Goal: Information Seeking & Learning: Learn about a topic

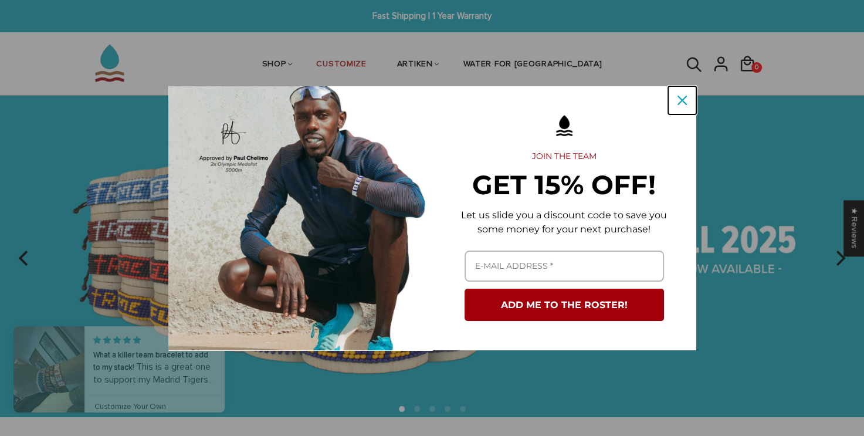
click at [681, 103] on icon "close icon" at bounding box center [681, 100] width 9 height 9
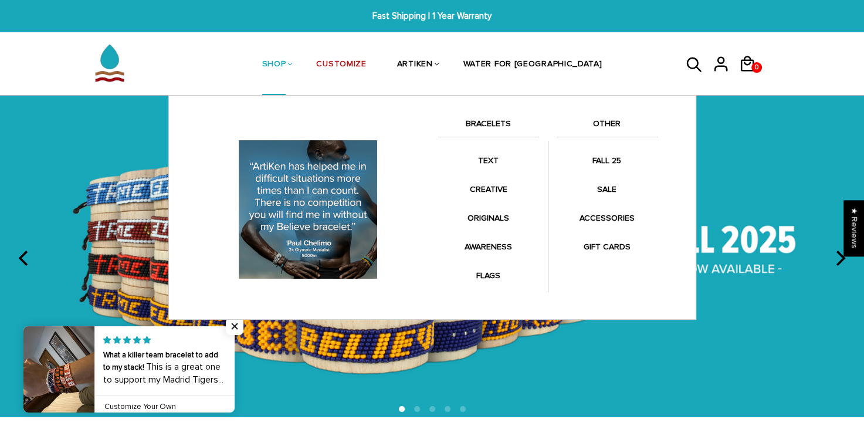
click at [286, 63] on link "SHOP" at bounding box center [274, 65] width 24 height 62
click at [301, 61] on li "SHOP BRACELETS TEXT Inspirational fuel for maximum growth." at bounding box center [274, 64] width 55 height 62
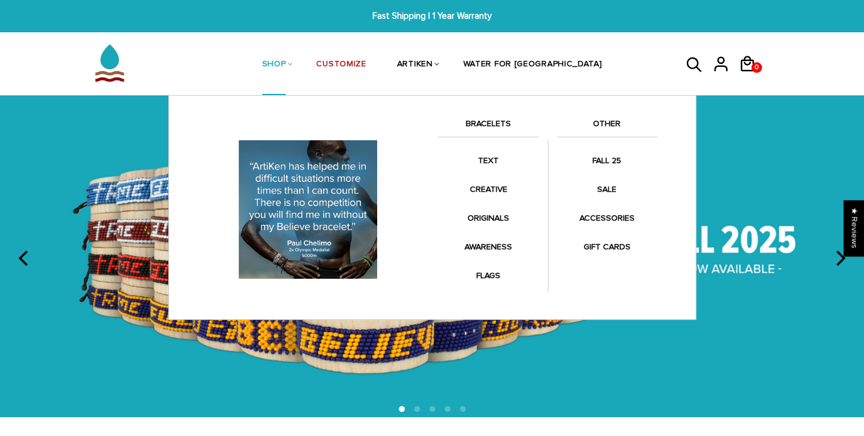
click at [301, 67] on li "SHOP BRACELETS TEXT Inspirational fuel for maximum growth." at bounding box center [274, 64] width 55 height 62
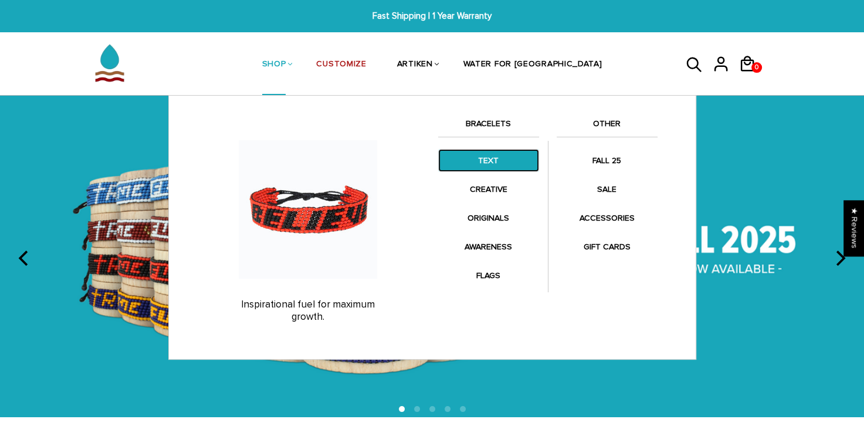
click at [497, 169] on link "TEXT" at bounding box center [488, 160] width 101 height 23
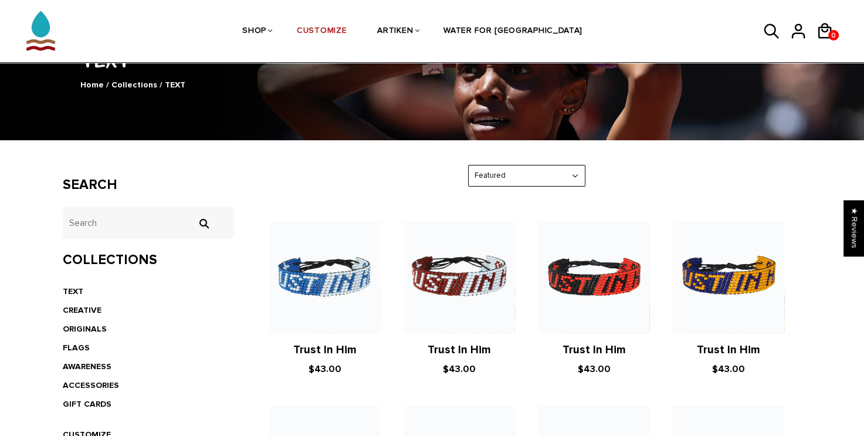
scroll to position [94, 0]
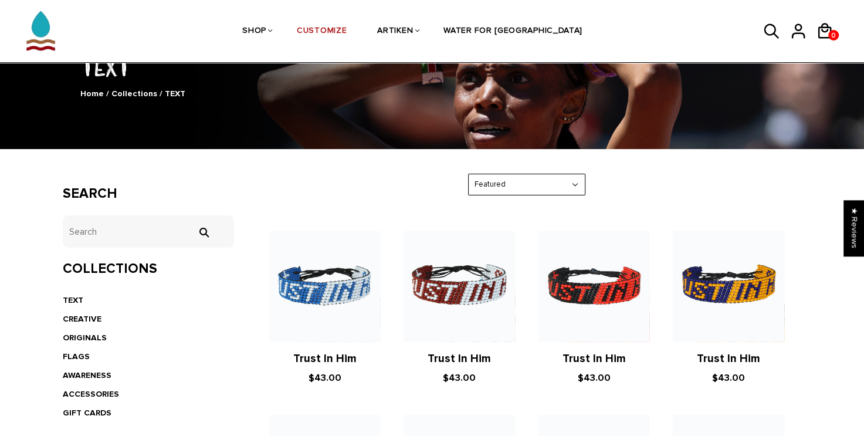
click at [575, 181] on select "Featured Best Selling $ Low to High $ High to Low Z-A A-Z Oldest to Newest Newe…" at bounding box center [527, 184] width 116 height 21
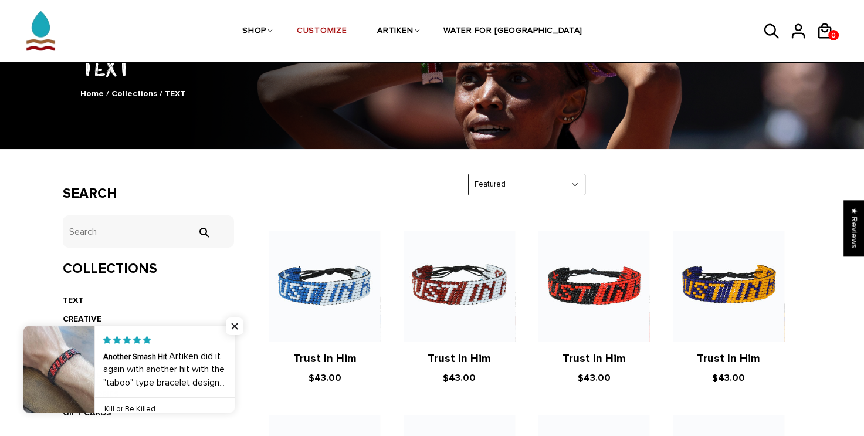
click at [575, 181] on select "Featured Best Selling $ Low to High $ High to Low Z-A A-Z Oldest to Newest Newe…" at bounding box center [527, 184] width 116 height 21
click at [178, 227] on input "tets" at bounding box center [149, 231] width 172 height 32
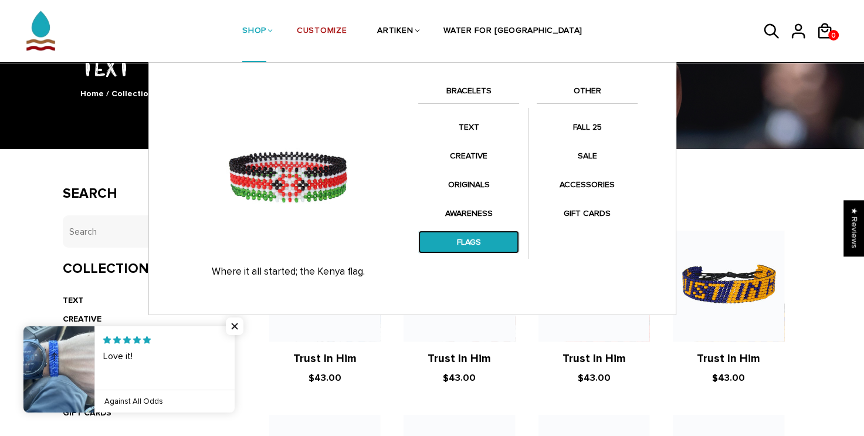
click at [476, 232] on link "FLAGS" at bounding box center [468, 241] width 101 height 23
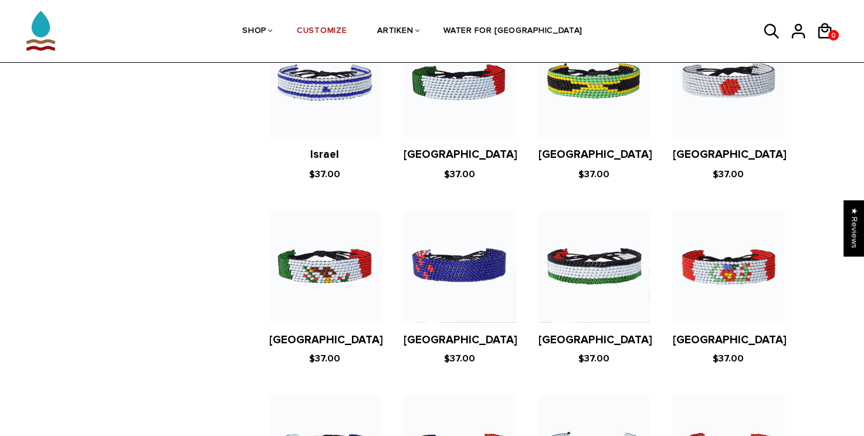
scroll to position [2333, 0]
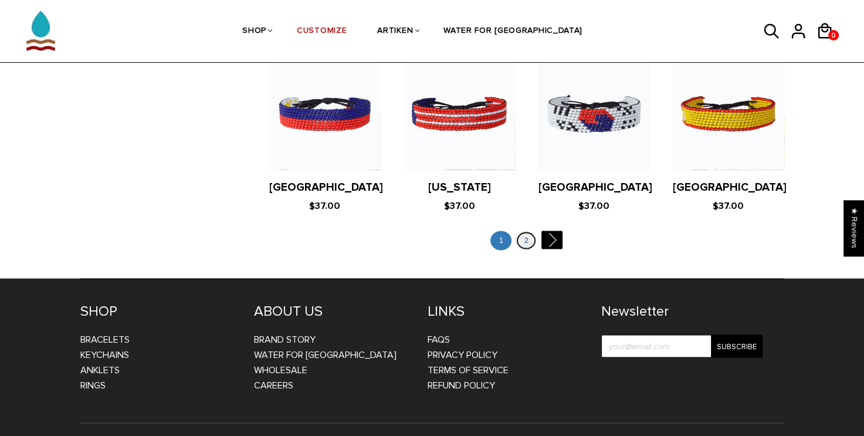
click at [525, 231] on link "2" at bounding box center [525, 240] width 21 height 19
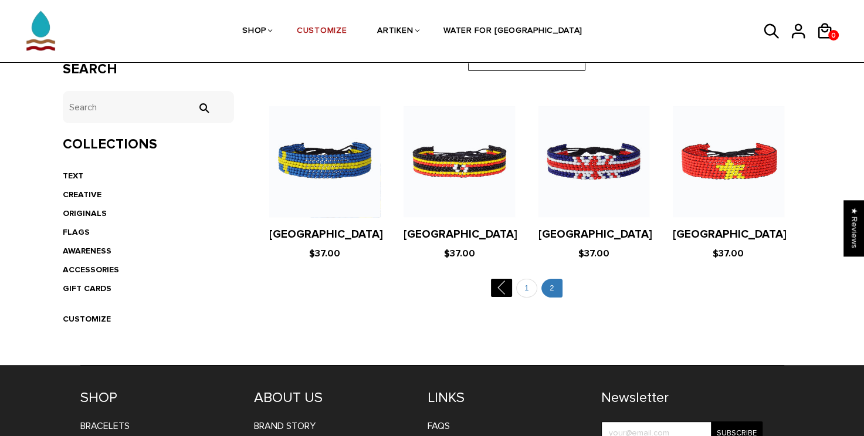
scroll to position [218, 0]
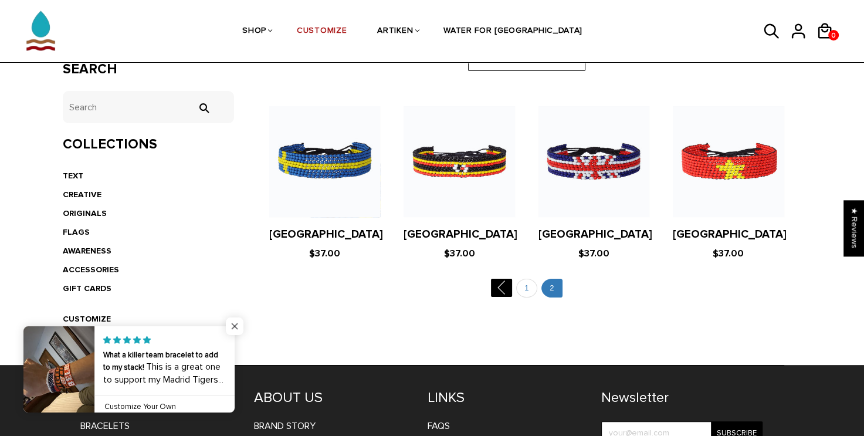
click at [238, 326] on span "Close popup widget" at bounding box center [235, 326] width 18 height 18
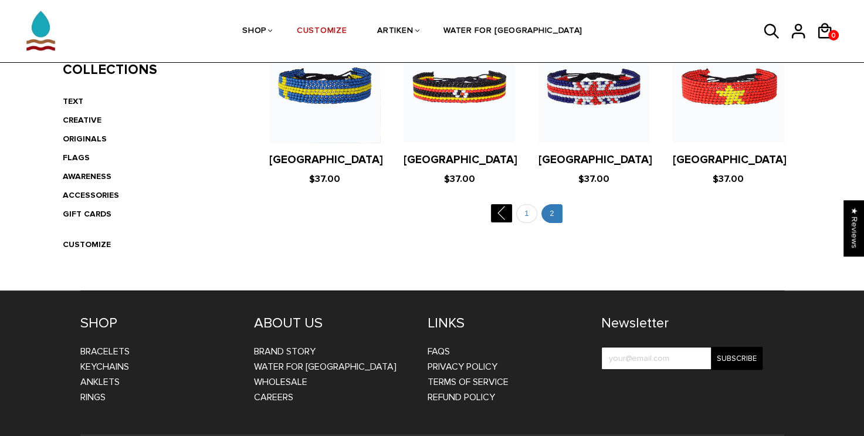
scroll to position [314, 0]
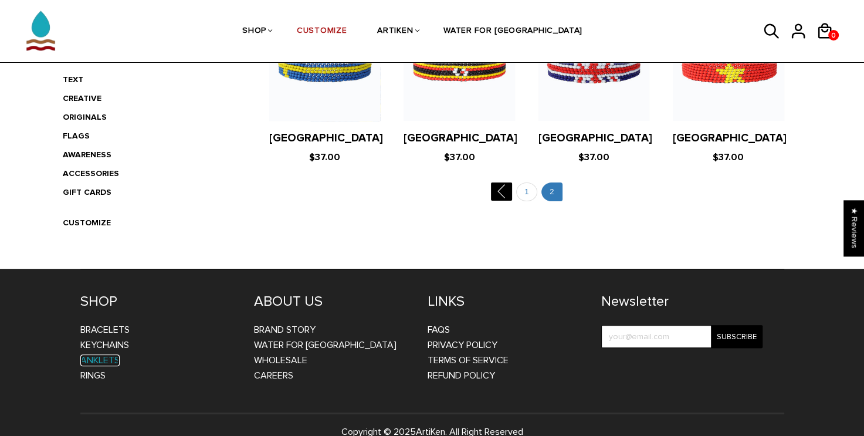
click at [108, 356] on link "Anklets" at bounding box center [99, 360] width 39 height 12
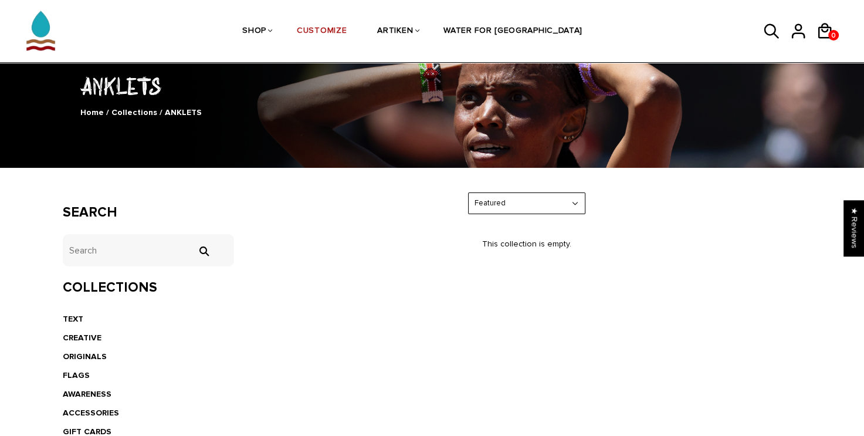
scroll to position [75, 0]
click at [347, 26] on link "CUSTOMIZE" at bounding box center [322, 32] width 50 height 62
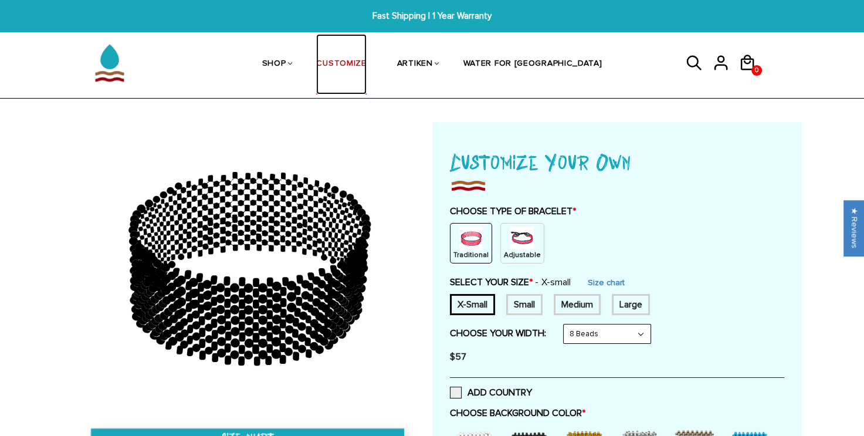
click at [366, 56] on link "CUSTOMIZE" at bounding box center [341, 64] width 50 height 60
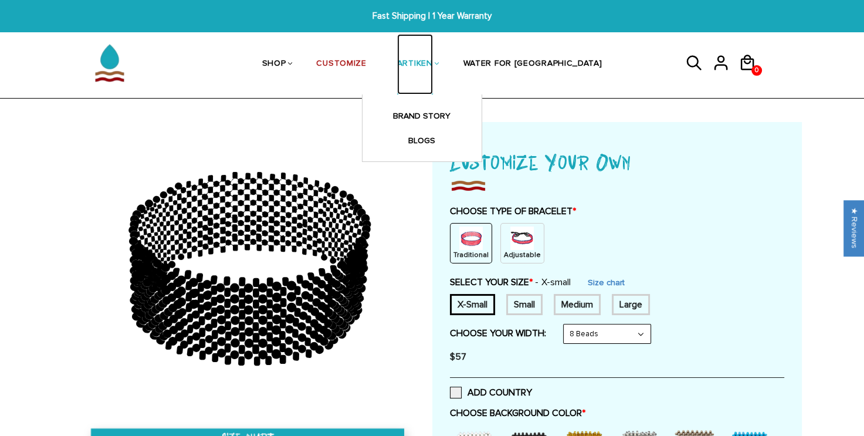
click at [433, 67] on link "ARTIKEN" at bounding box center [415, 64] width 36 height 60
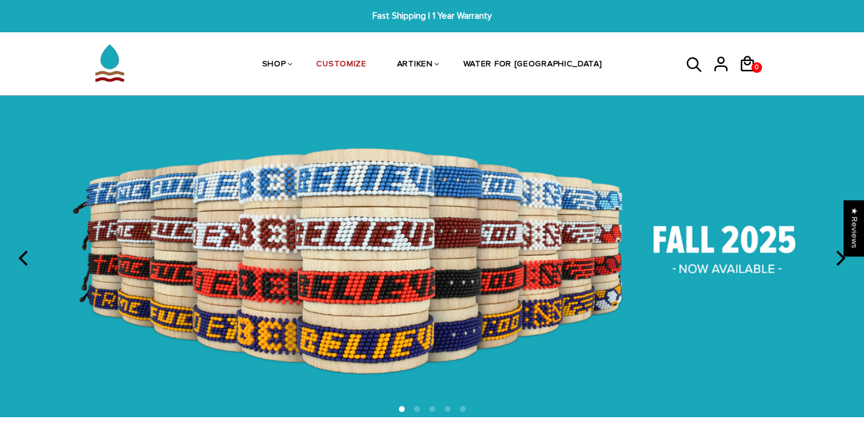
click at [842, 257] on icon "next" at bounding box center [838, 257] width 15 height 15
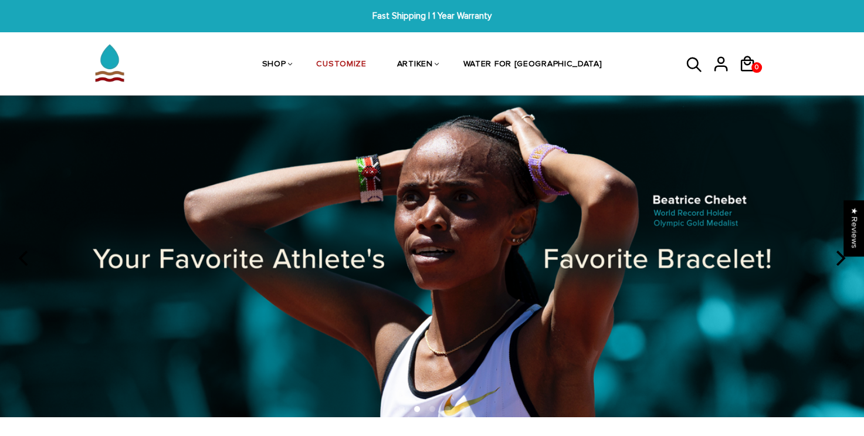
click at [842, 257] on icon "next" at bounding box center [838, 257] width 15 height 15
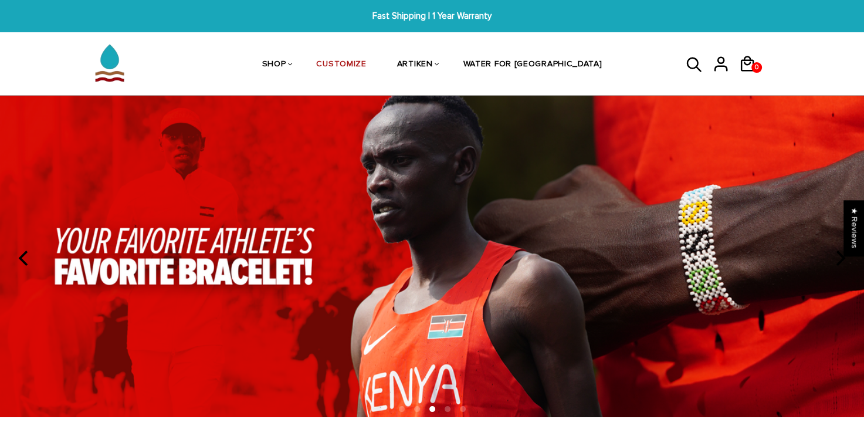
click at [842, 257] on icon "next" at bounding box center [838, 257] width 15 height 15
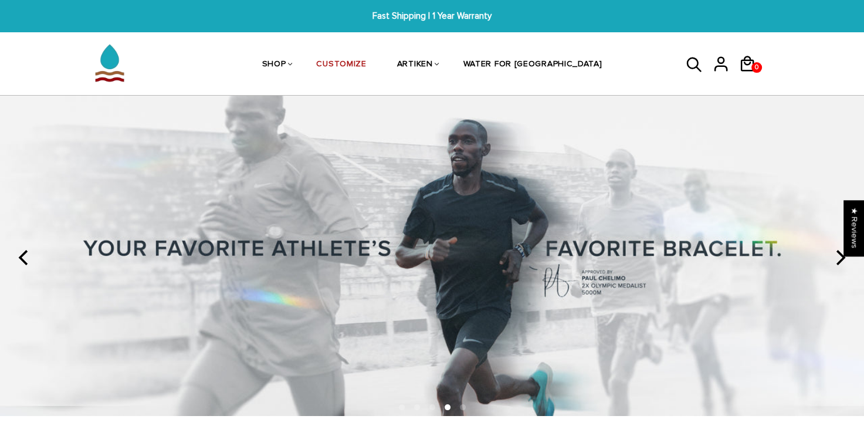
click at [842, 257] on icon "next" at bounding box center [838, 257] width 15 height 15
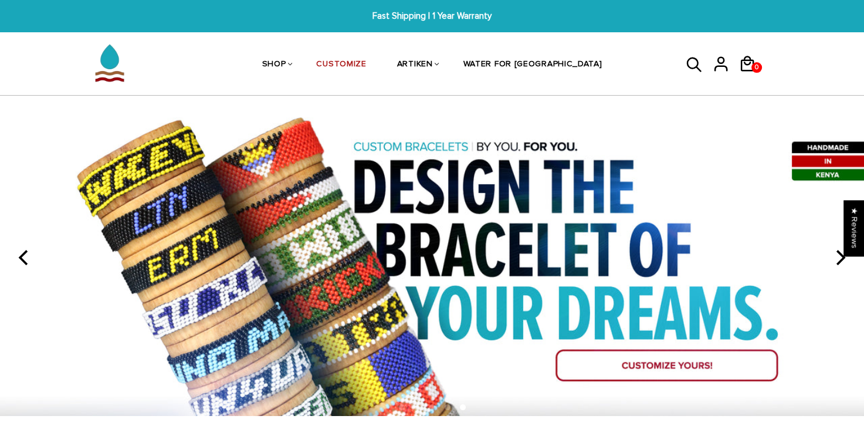
click at [842, 257] on icon "next" at bounding box center [838, 257] width 15 height 15
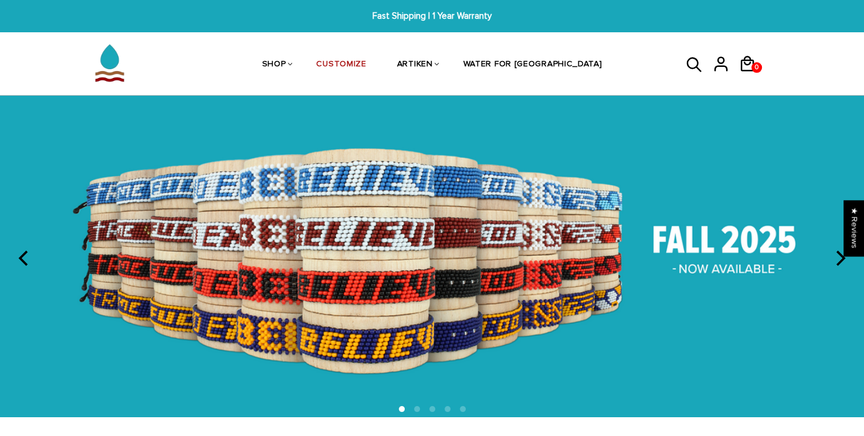
click at [19, 257] on icon "previous" at bounding box center [24, 257] width 15 height 15
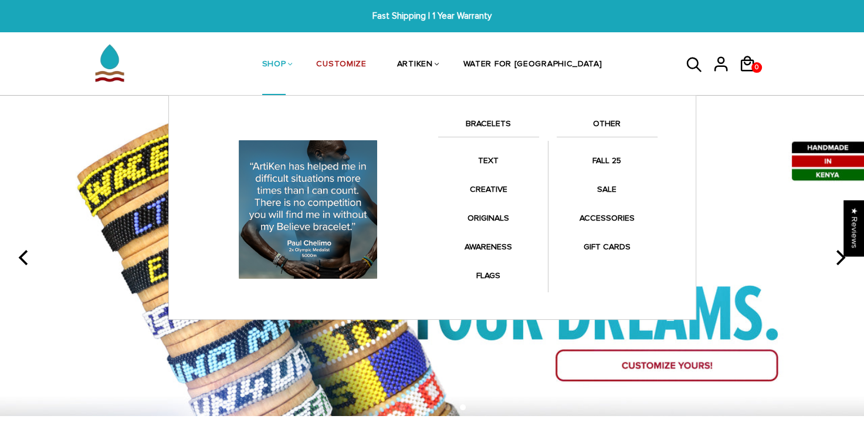
click at [301, 61] on li "SHOP BRACELETS TEXT Inspirational fuel for maximum growth." at bounding box center [274, 64] width 55 height 62
click at [286, 63] on link "SHOP" at bounding box center [274, 65] width 24 height 62
click at [286, 62] on link "SHOP" at bounding box center [274, 65] width 24 height 62
click at [286, 63] on link "SHOP" at bounding box center [274, 65] width 24 height 62
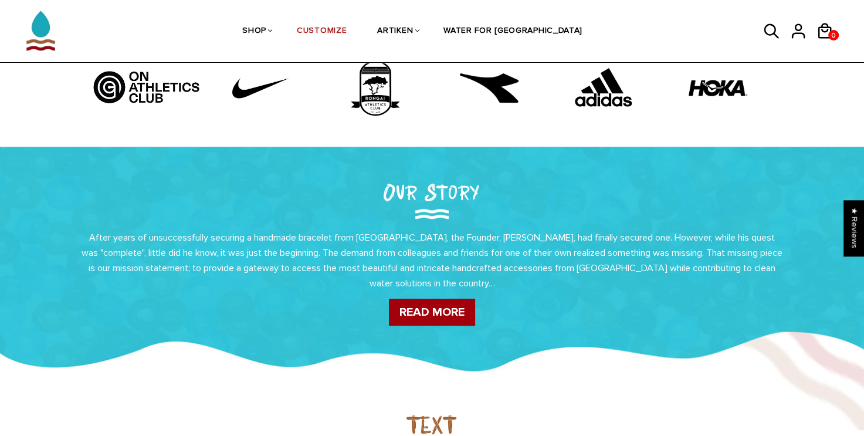
scroll to position [505, 0]
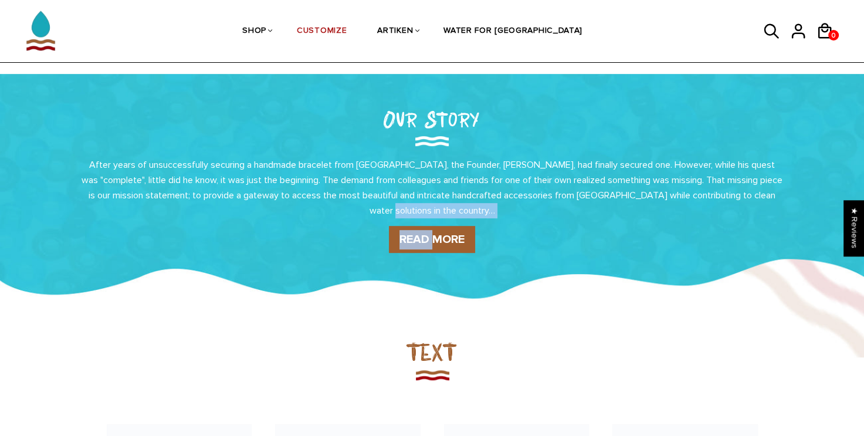
drag, startPoint x: 436, startPoint y: 213, endPoint x: 432, endPoint y: 239, distance: 26.7
click at [432, 239] on div "Our Story After years of unsuccessfully securing a handmade bracelet from [GEOG…" at bounding box center [432, 176] width 739 height 181
click at [432, 239] on link "READ MORE" at bounding box center [432, 239] width 86 height 27
click at [308, 253] on div "Our Story After years of unsuccessfully securing a handmade bracelet from [GEOG…" at bounding box center [432, 176] width 739 height 181
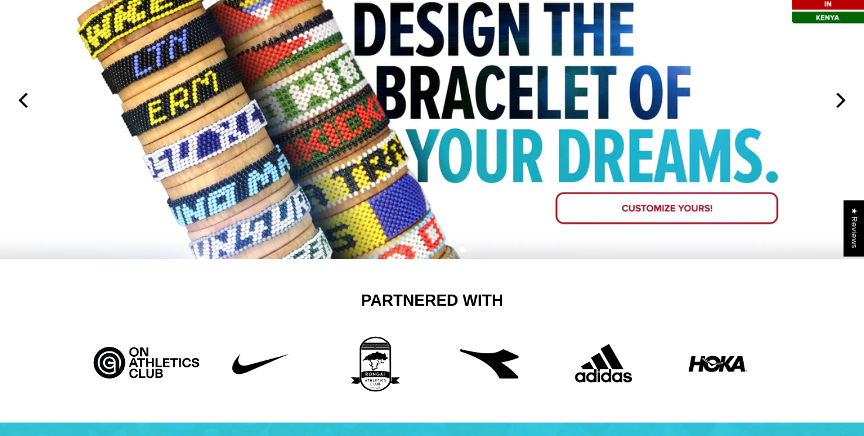
scroll to position [0, 0]
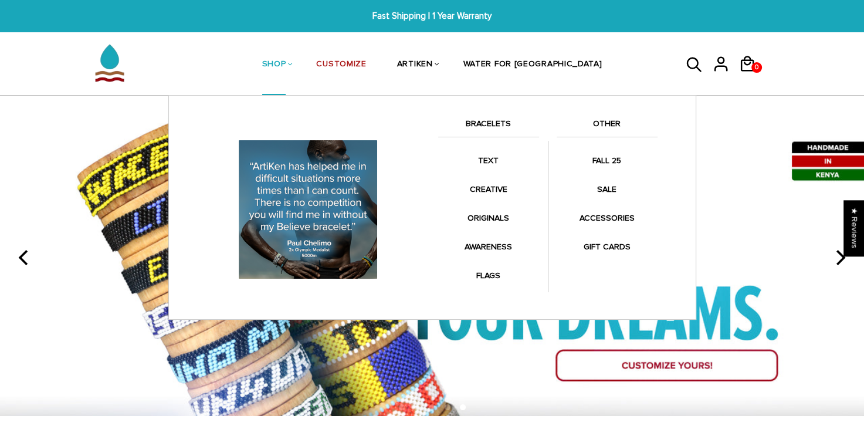
click at [301, 67] on li "SHOP BRACELETS TEXT Inspirational fuel for maximum growth." at bounding box center [274, 64] width 55 height 62
